Goal: Transaction & Acquisition: Purchase product/service

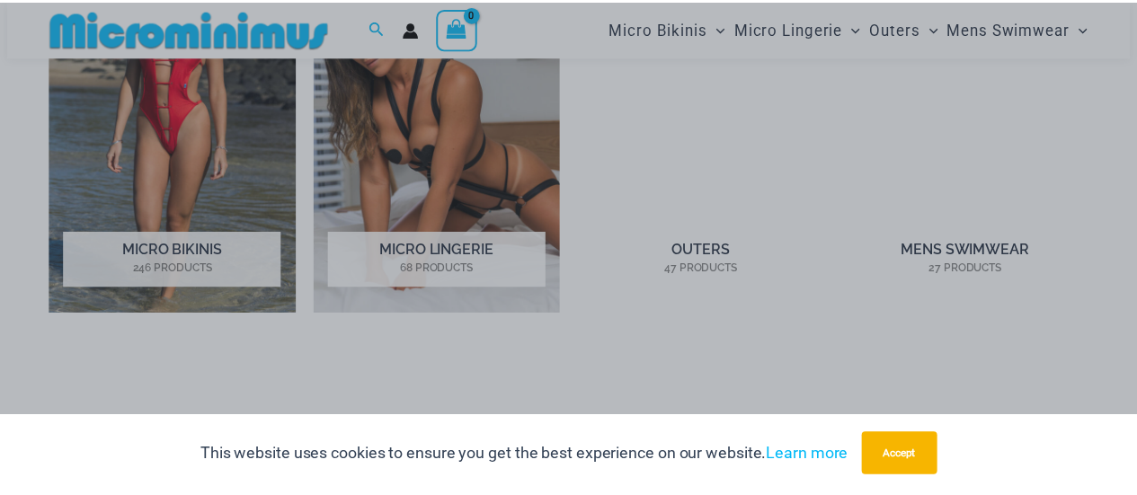
scroll to position [1334, 0]
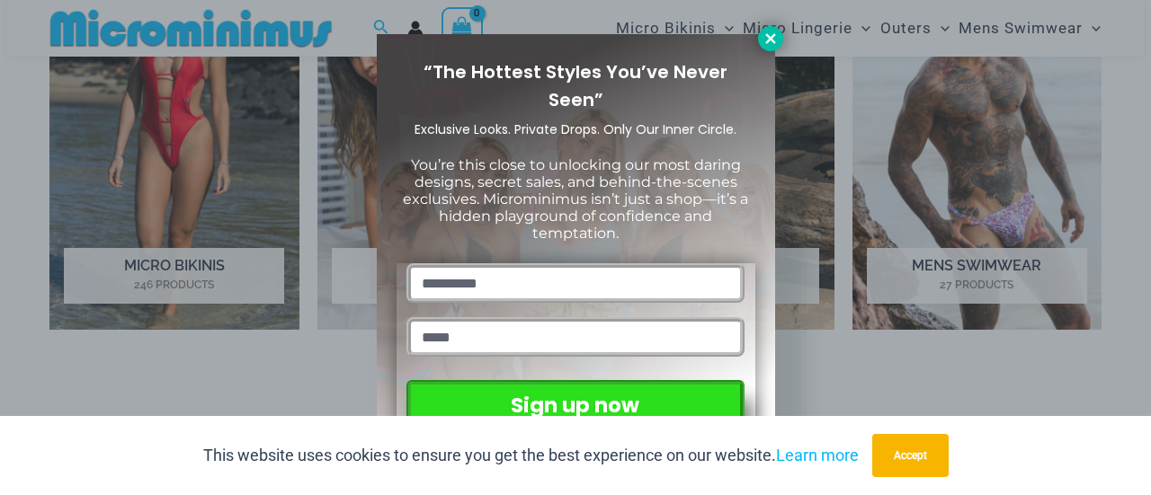
click at [768, 44] on icon at bounding box center [770, 39] width 16 height 16
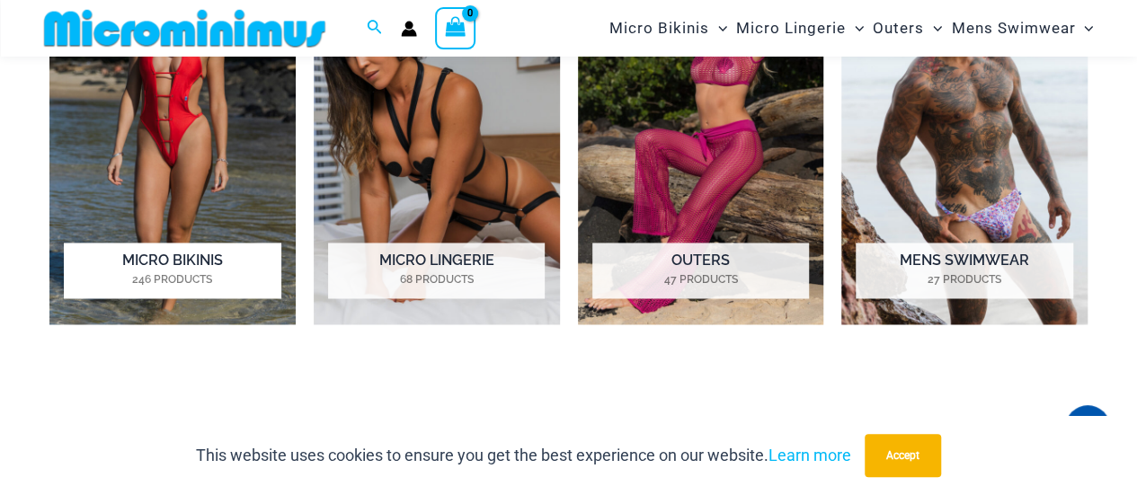
click at [194, 278] on mark "246 Products" at bounding box center [172, 279] width 217 height 16
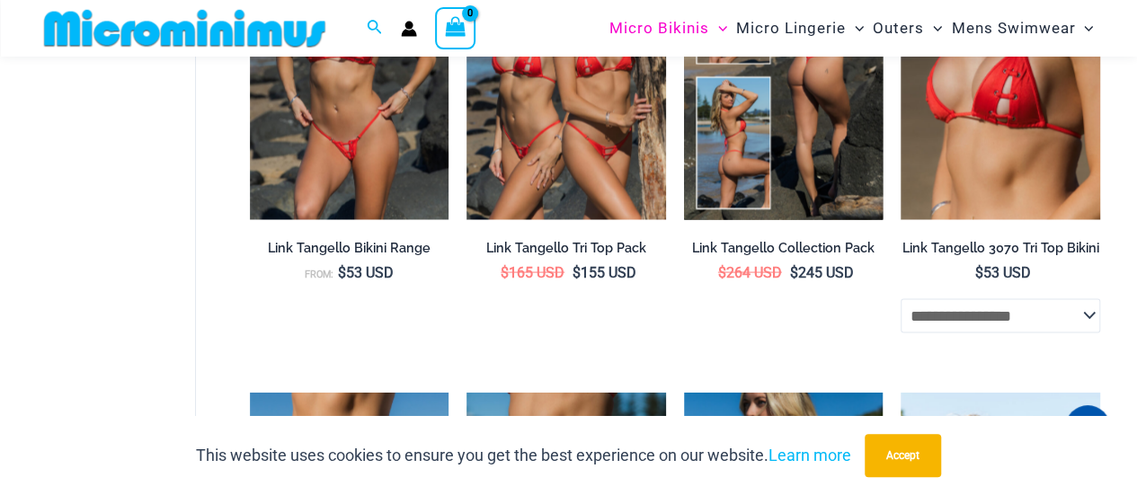
scroll to position [1602, 0]
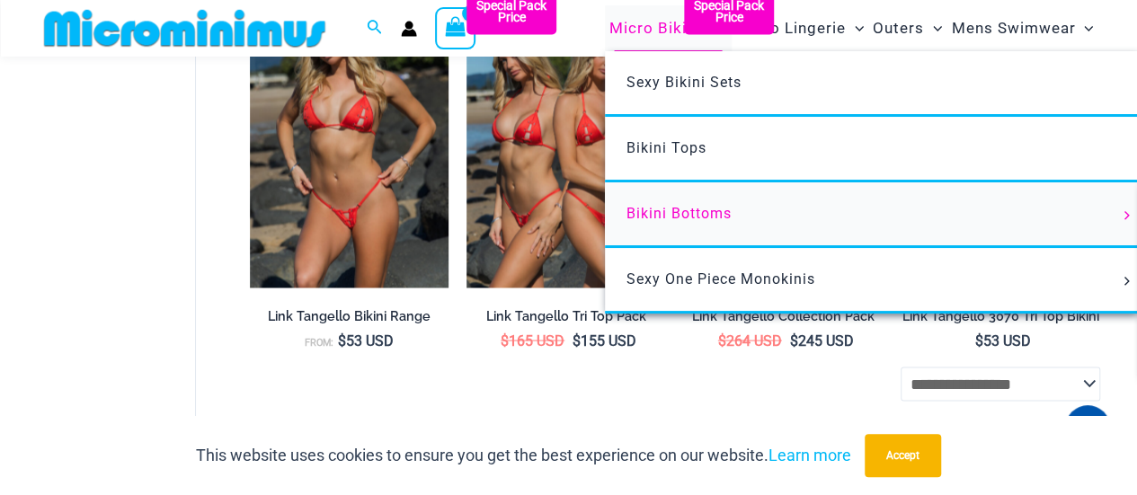
click at [659, 213] on span "Bikini Bottoms" at bounding box center [679, 213] width 105 height 17
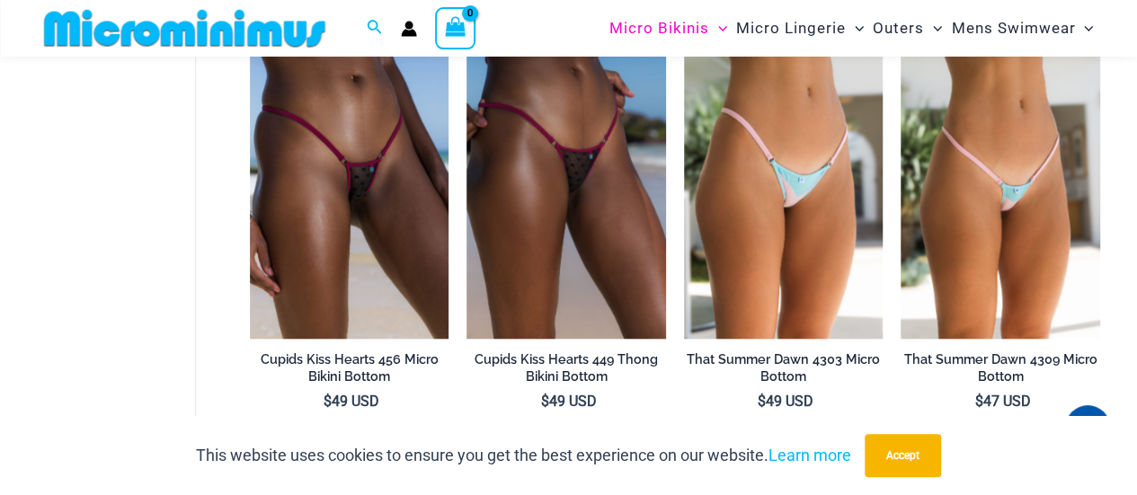
scroll to position [4580, 0]
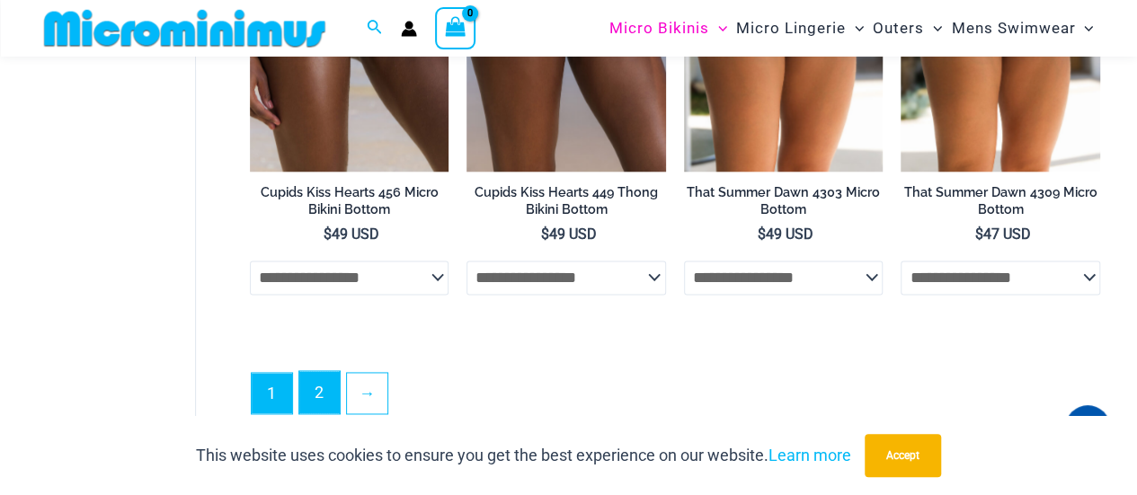
click at [309, 378] on link "2" at bounding box center [319, 392] width 40 height 42
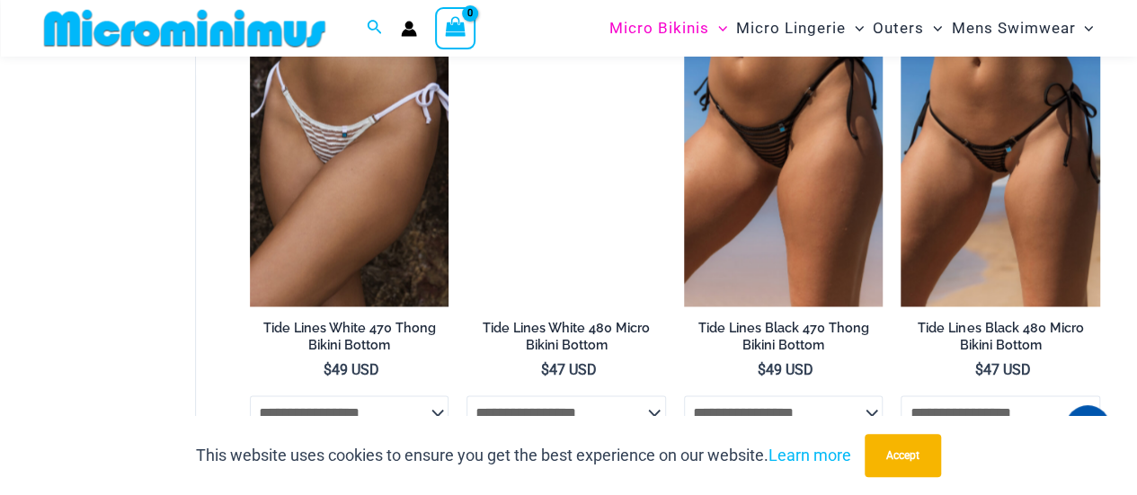
scroll to position [1604, 0]
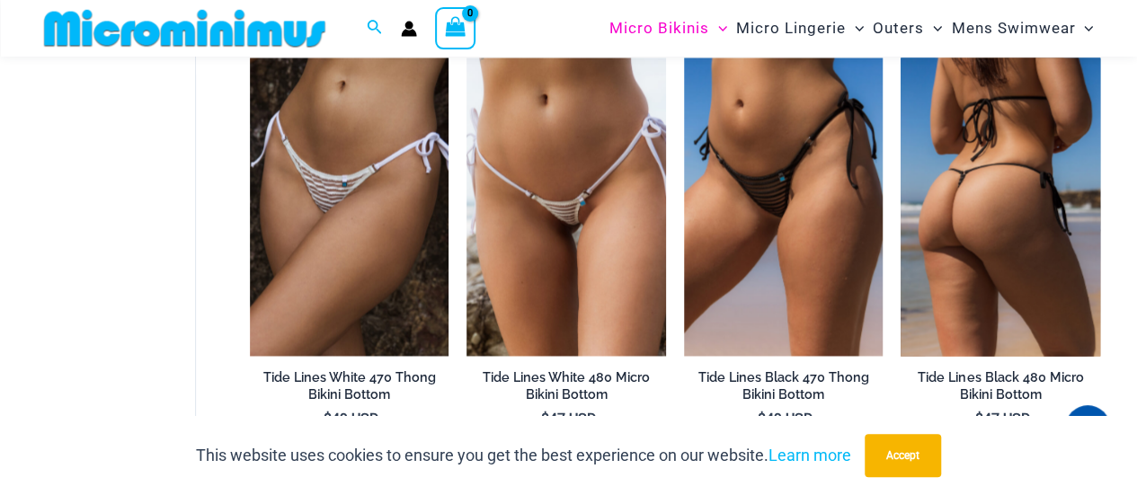
click at [998, 205] on img at bounding box center [1001, 207] width 200 height 298
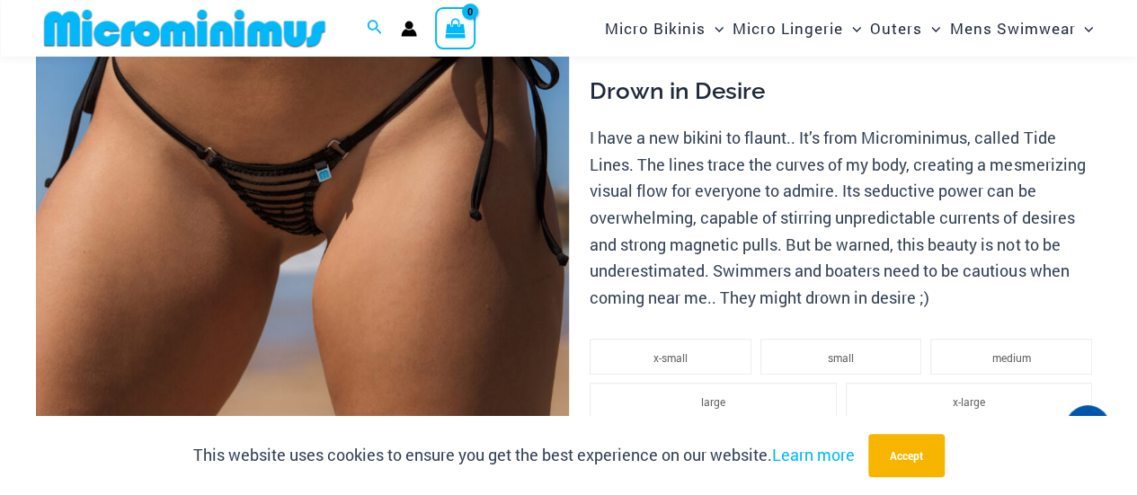
scroll to position [358, 0]
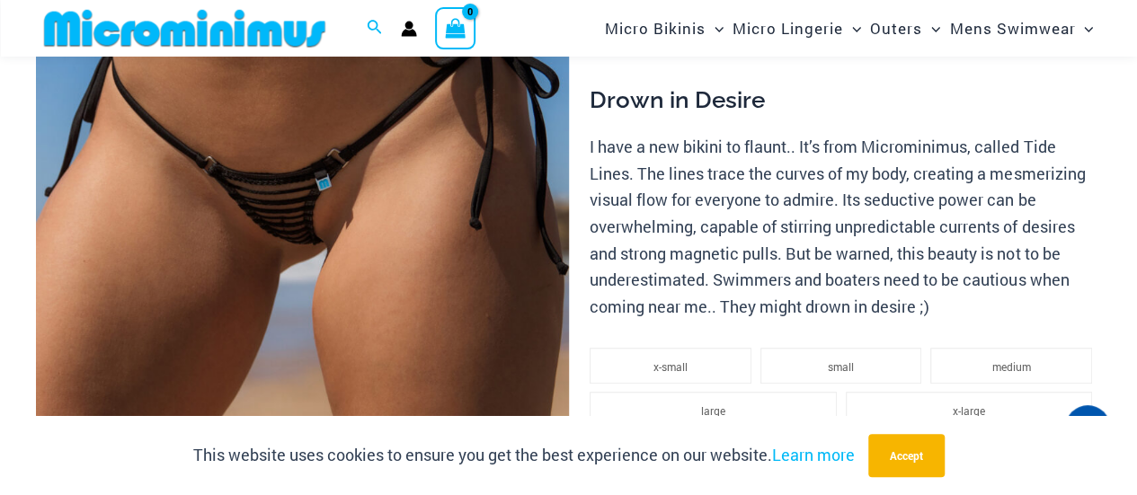
click at [298, 209] on img at bounding box center [302, 205] width 533 height 799
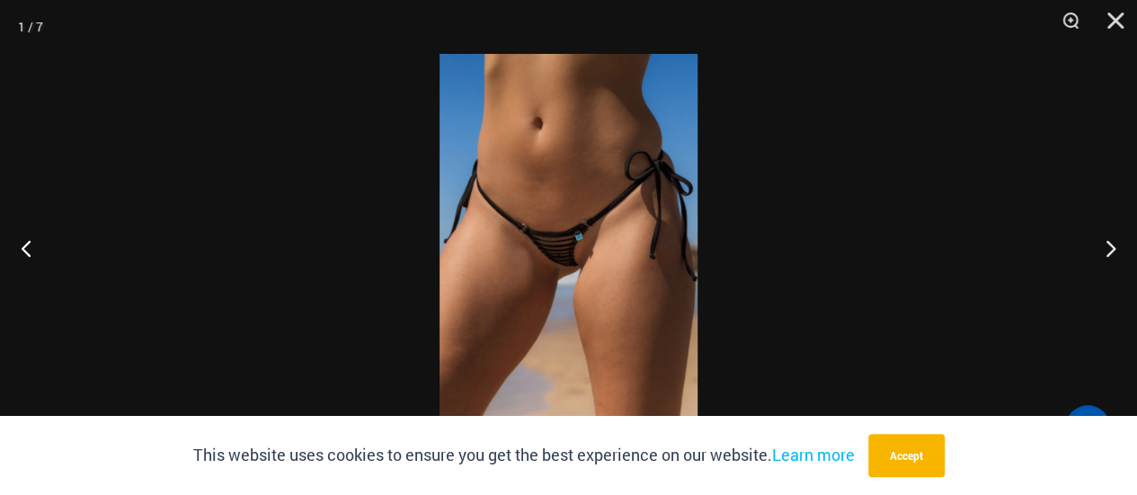
click at [555, 262] on img at bounding box center [569, 247] width 258 height 387
